Goal: Information Seeking & Learning: Learn about a topic

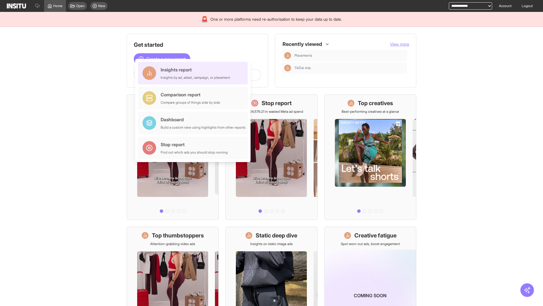
click at [194, 73] on div "Insights report Insights by ad, adset, campaign, or placement" at bounding box center [196, 73] width 70 height 14
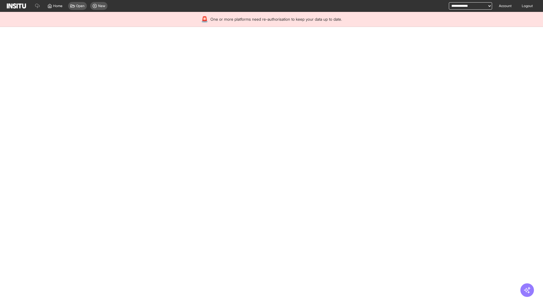
select select "**"
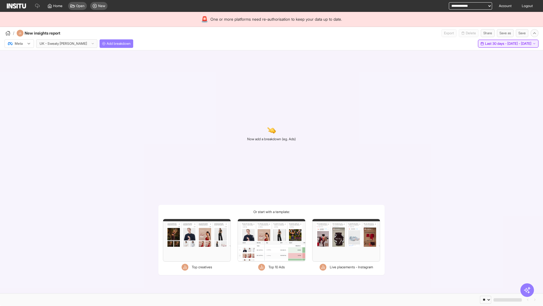
click at [496, 44] on span "Last 30 days - [DATE] - [DATE]" at bounding box center [508, 43] width 46 height 5
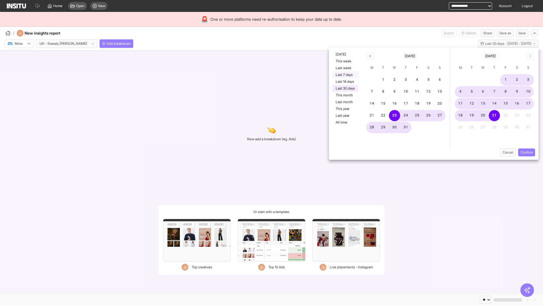
click at [345, 75] on button "Last 7 days" at bounding box center [346, 74] width 26 height 7
